Goal: Transaction & Acquisition: Purchase product/service

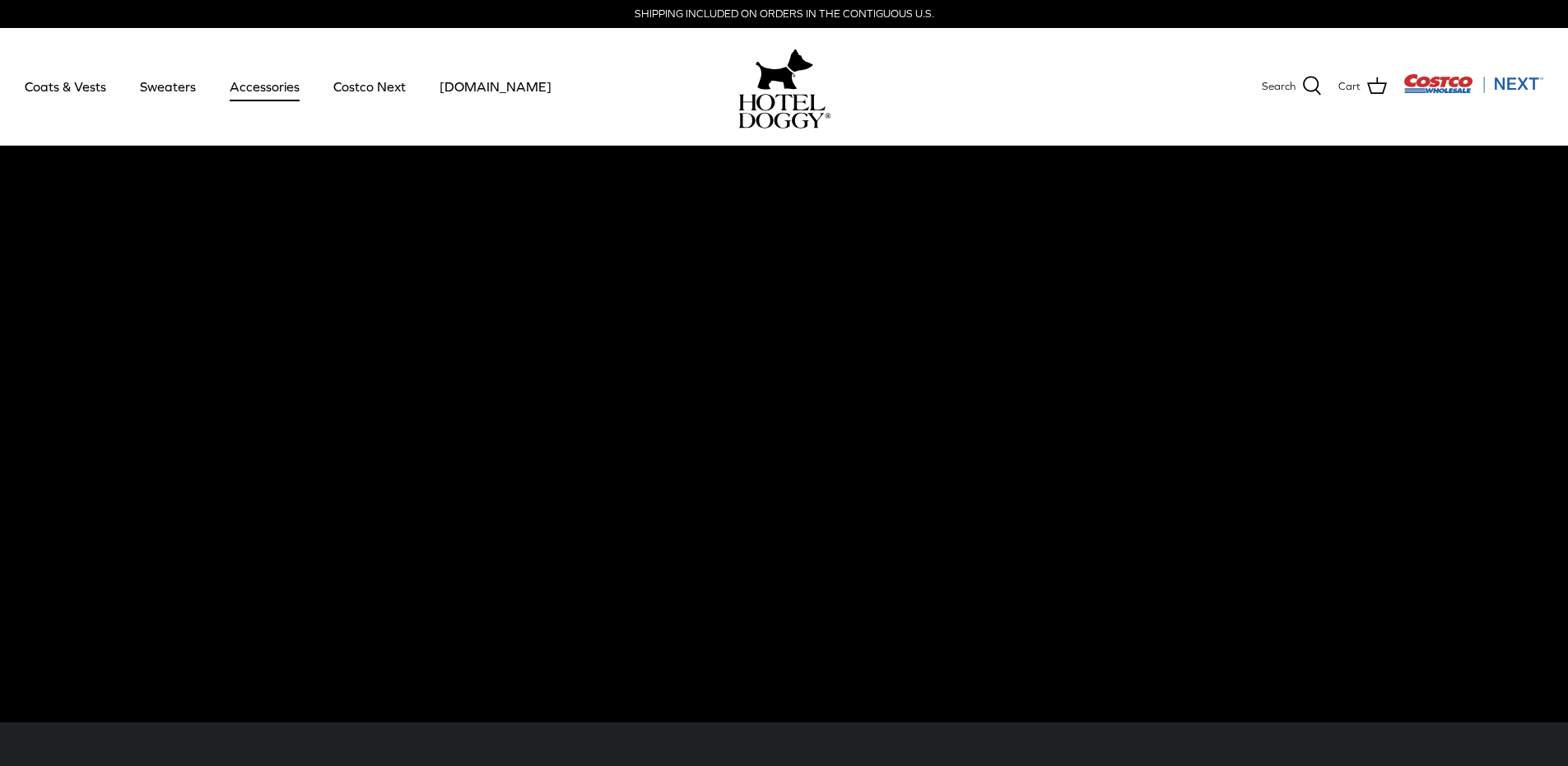
click at [273, 85] on link "Accessories" at bounding box center [265, 86] width 100 height 56
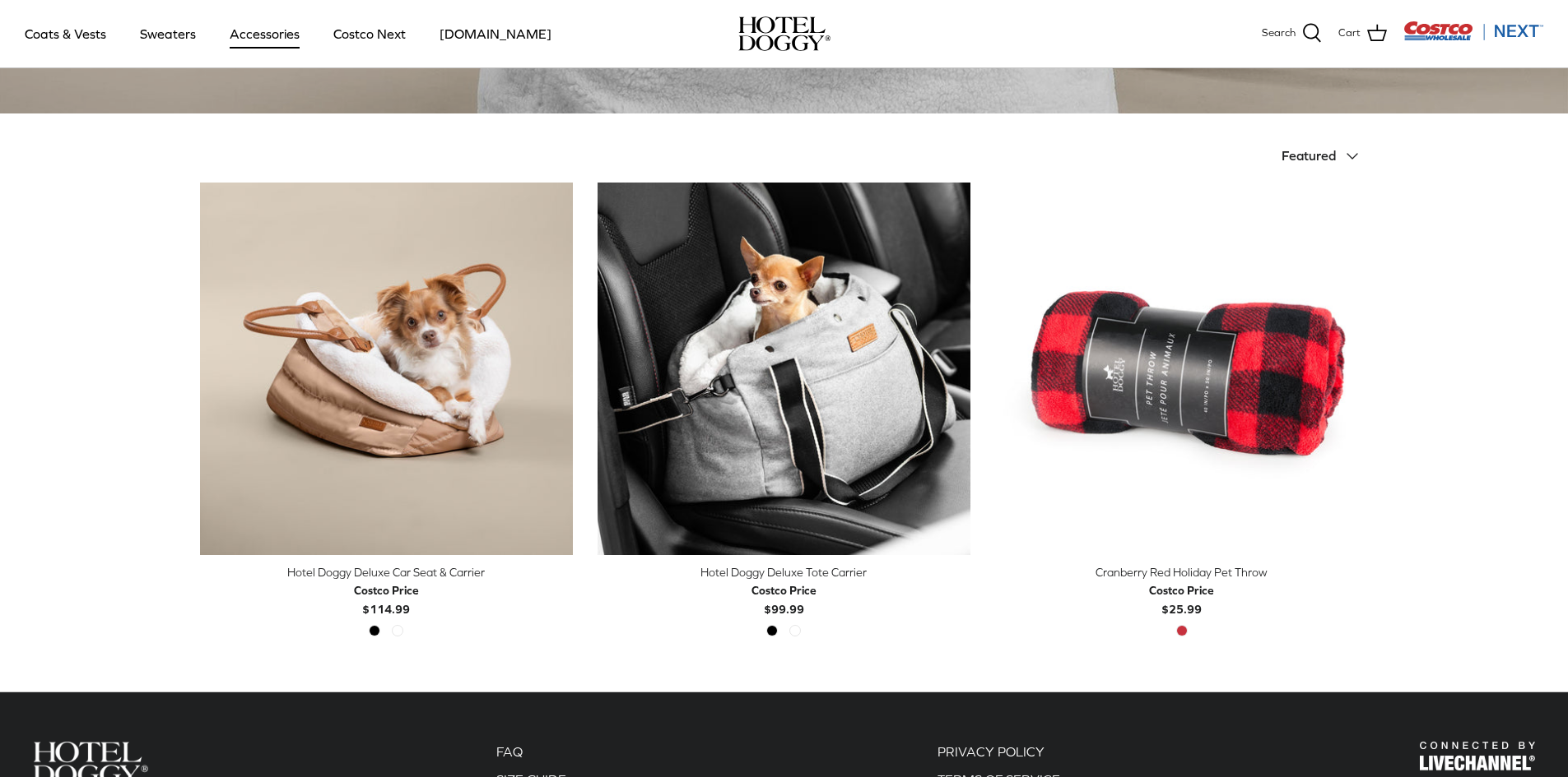
scroll to position [329, 0]
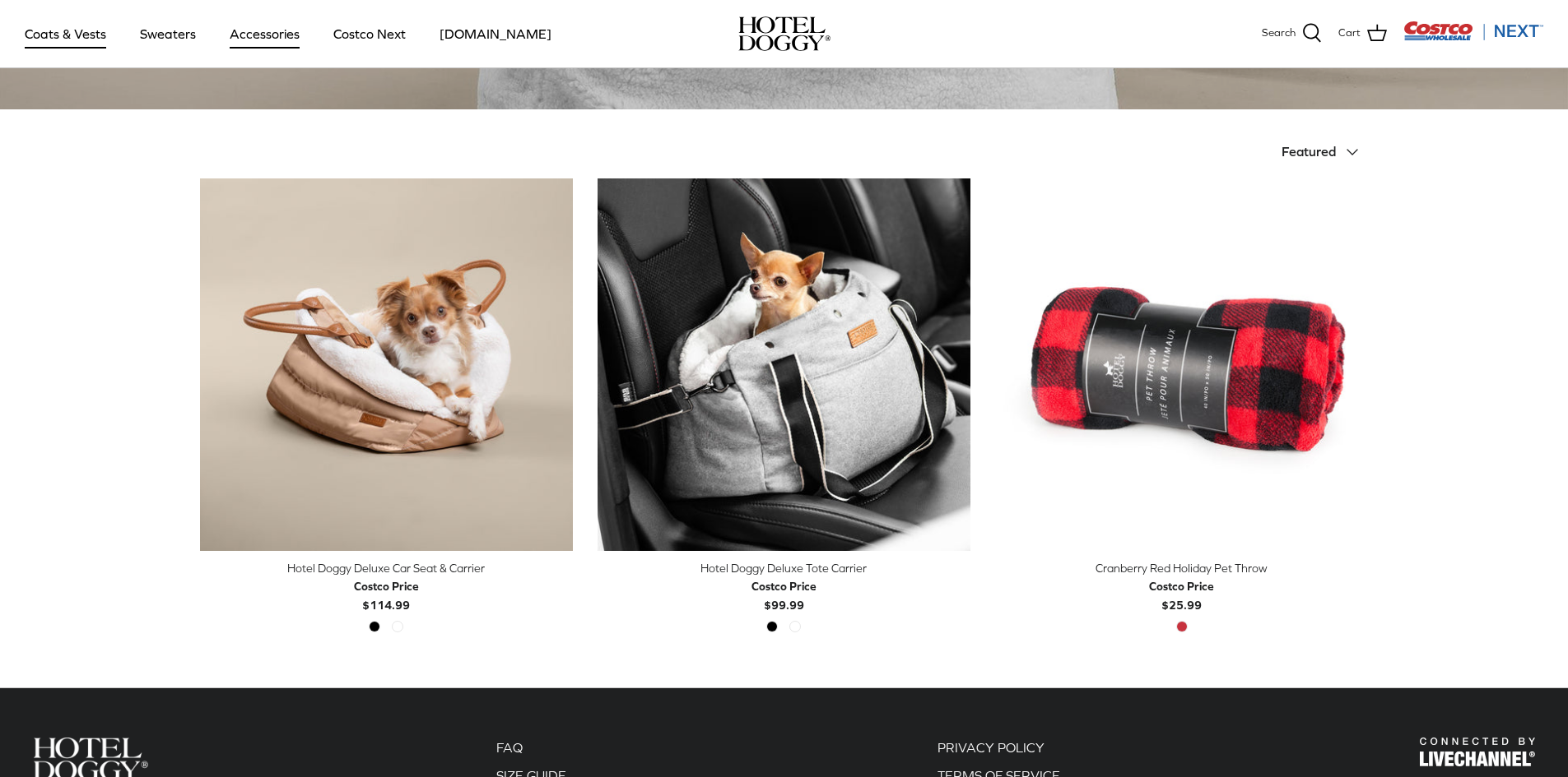
click at [55, 32] on link "Coats & Vests" at bounding box center [65, 34] width 111 height 56
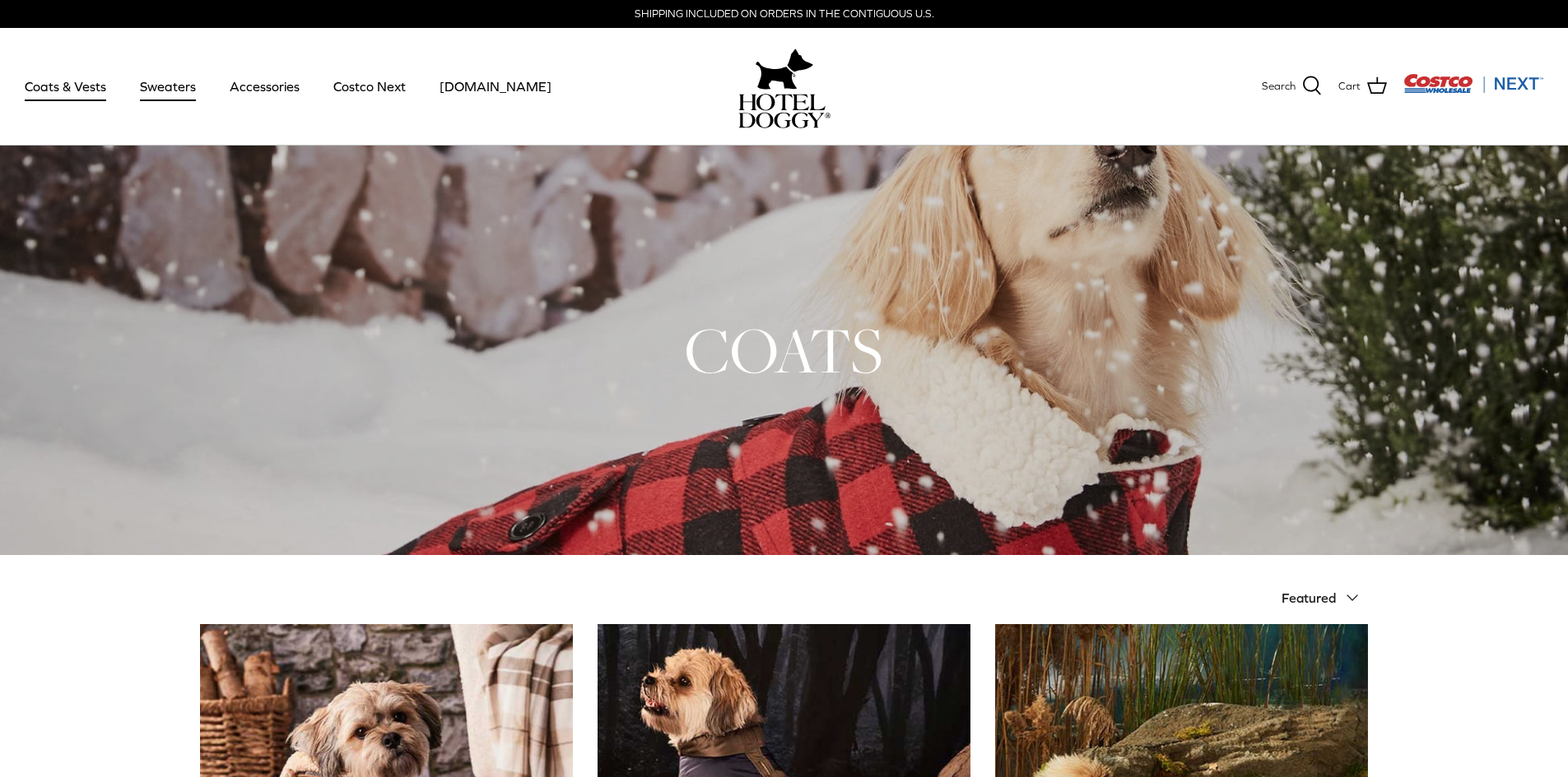
drag, startPoint x: 169, startPoint y: 86, endPoint x: 181, endPoint y: 85, distance: 12.0
click at [169, 86] on link "Sweaters" at bounding box center [167, 86] width 86 height 56
